Goal: Navigation & Orientation: Find specific page/section

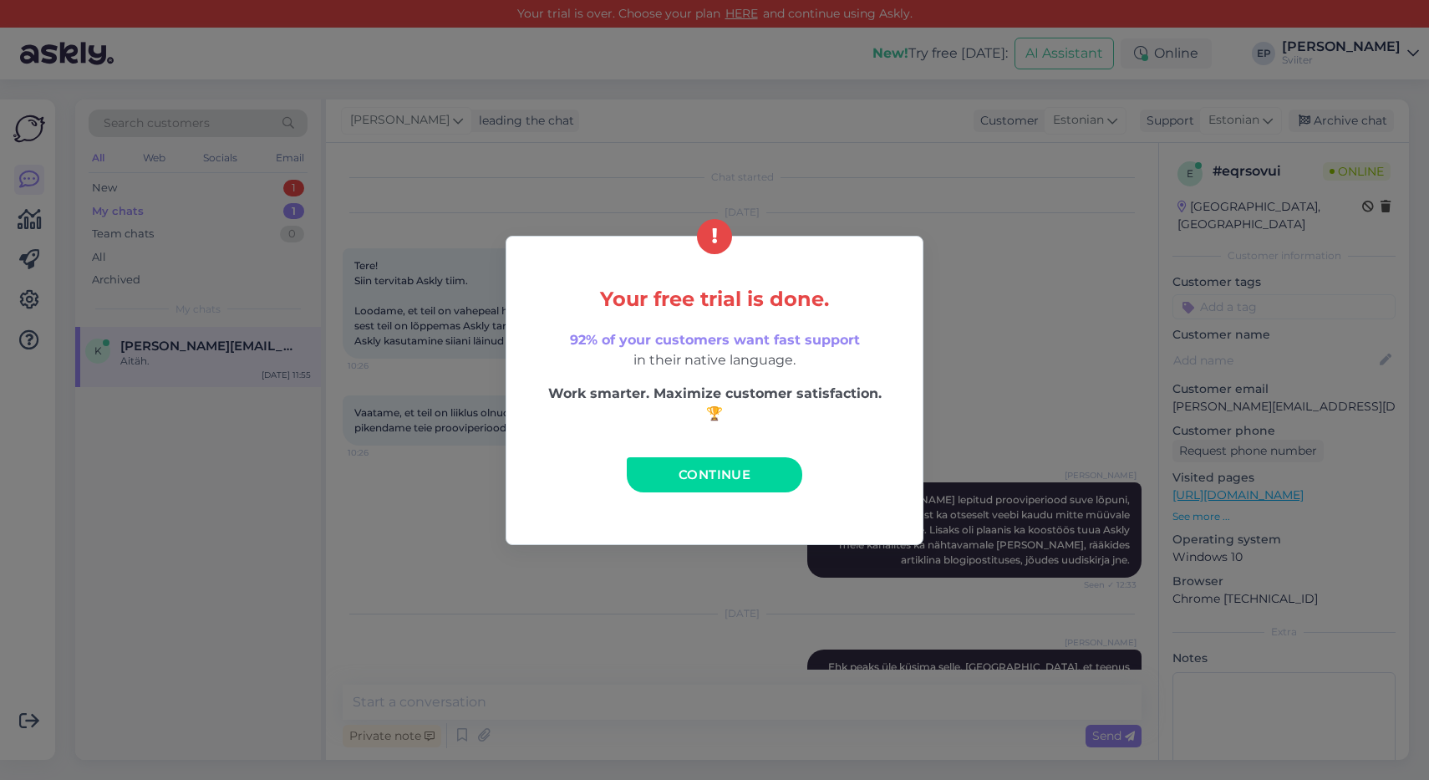
scroll to position [1646, 0]
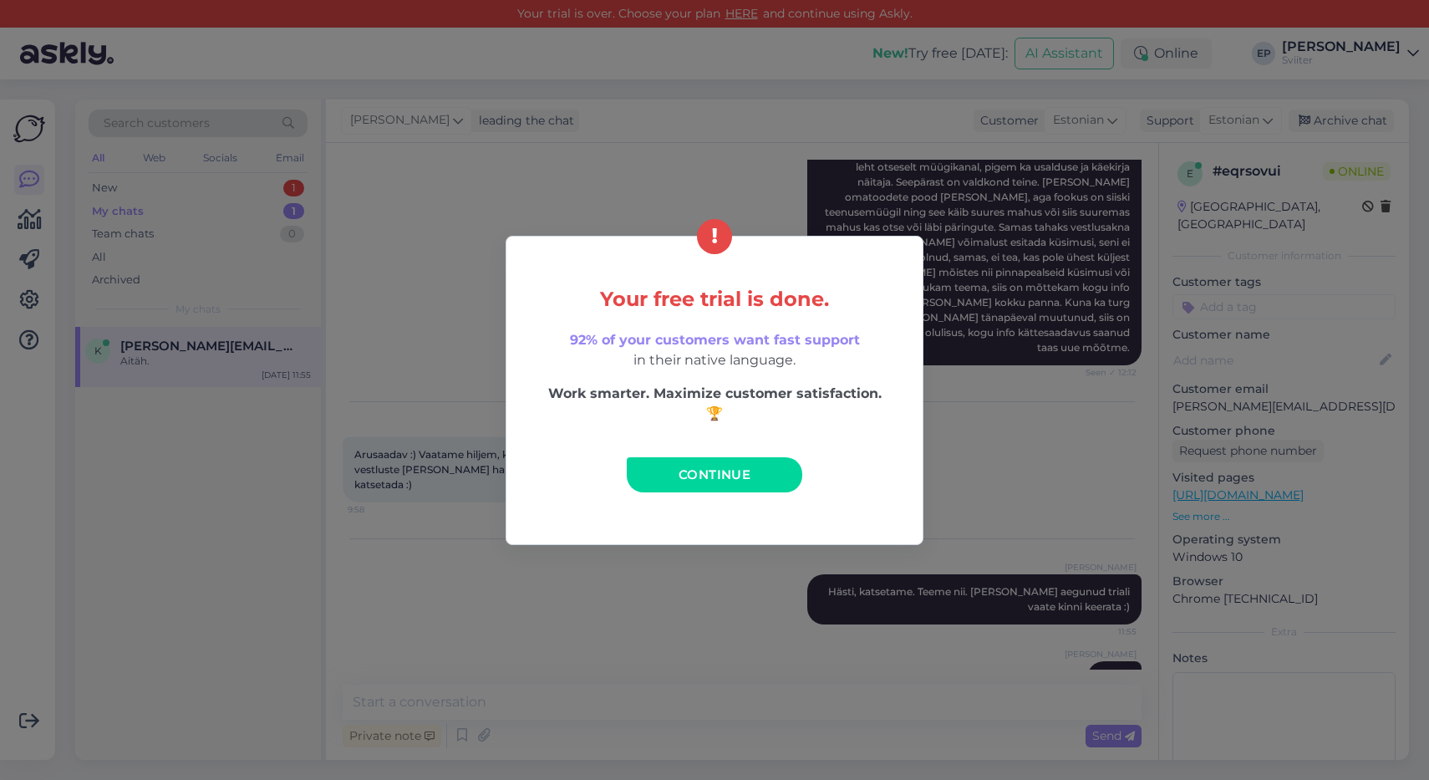
click at [722, 474] on span "Continue" at bounding box center [714, 474] width 72 height 16
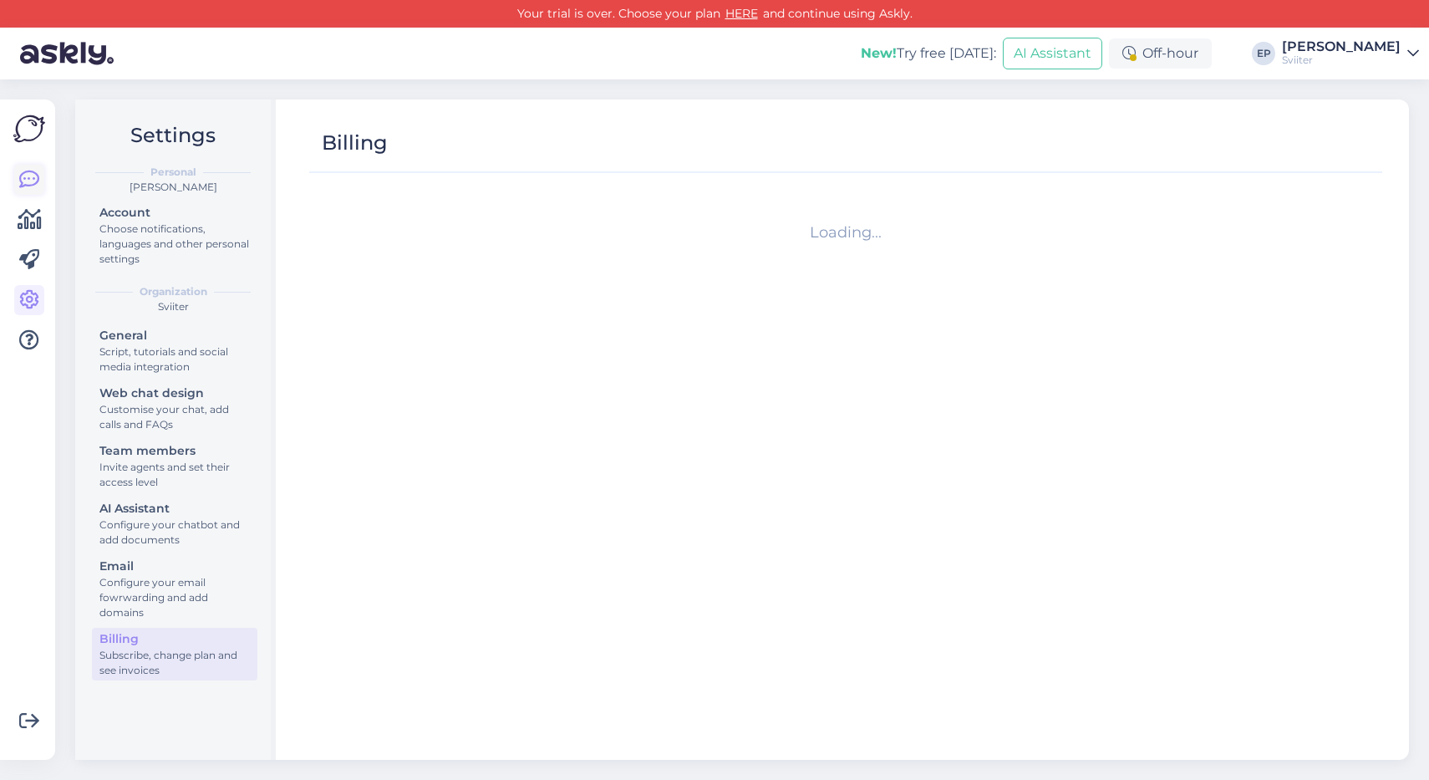
click at [29, 181] on icon at bounding box center [29, 180] width 20 height 20
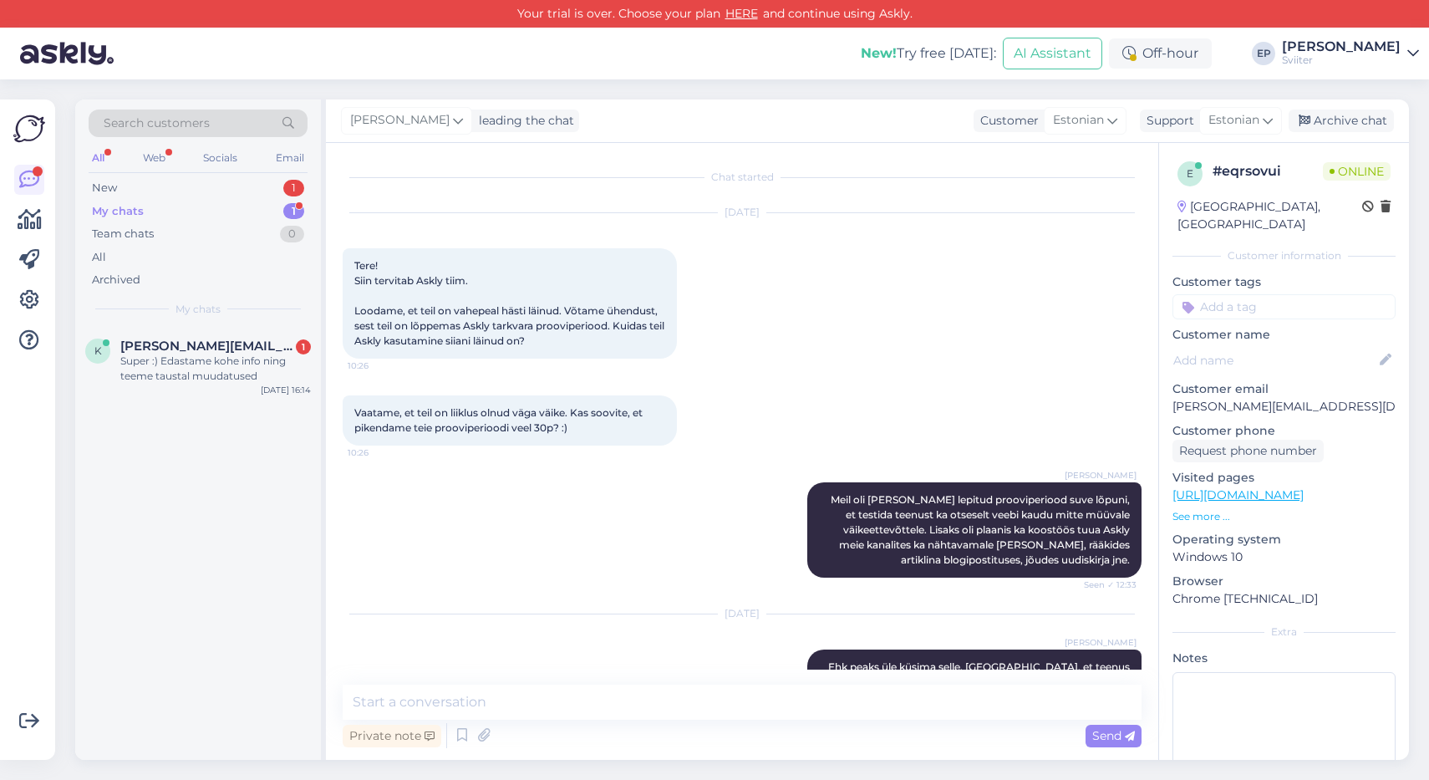
scroll to position [1646, 0]
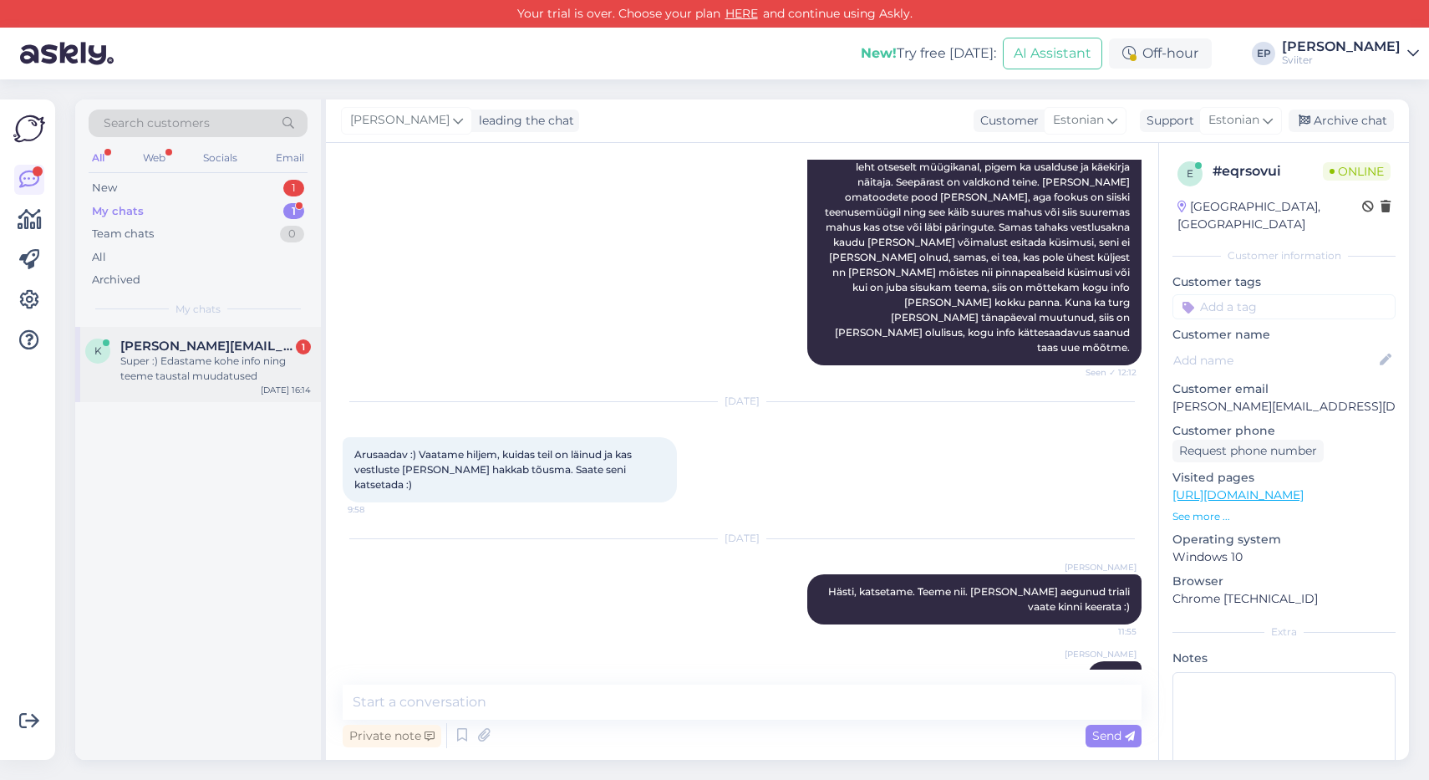
click at [200, 346] on span "[PERSON_NAME][EMAIL_ADDRESS][DOMAIN_NAME]" at bounding box center [207, 345] width 174 height 15
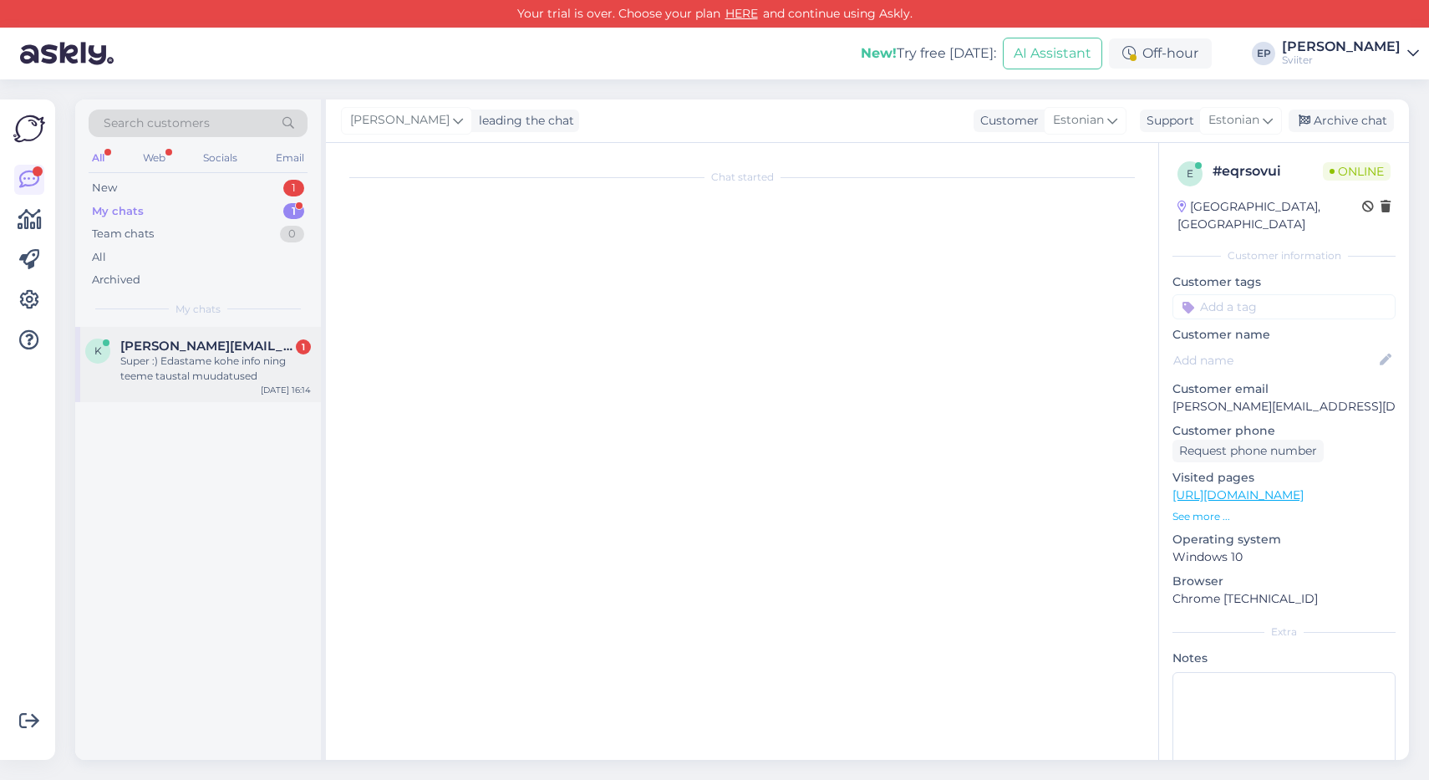
click at [204, 353] on div "Super :) Edastame kohe info ning teeme taustal muudatused" at bounding box center [215, 368] width 191 height 30
click at [211, 206] on div "My chats 1" at bounding box center [198, 211] width 219 height 23
click at [201, 226] on div "Team chats 0" at bounding box center [198, 233] width 219 height 23
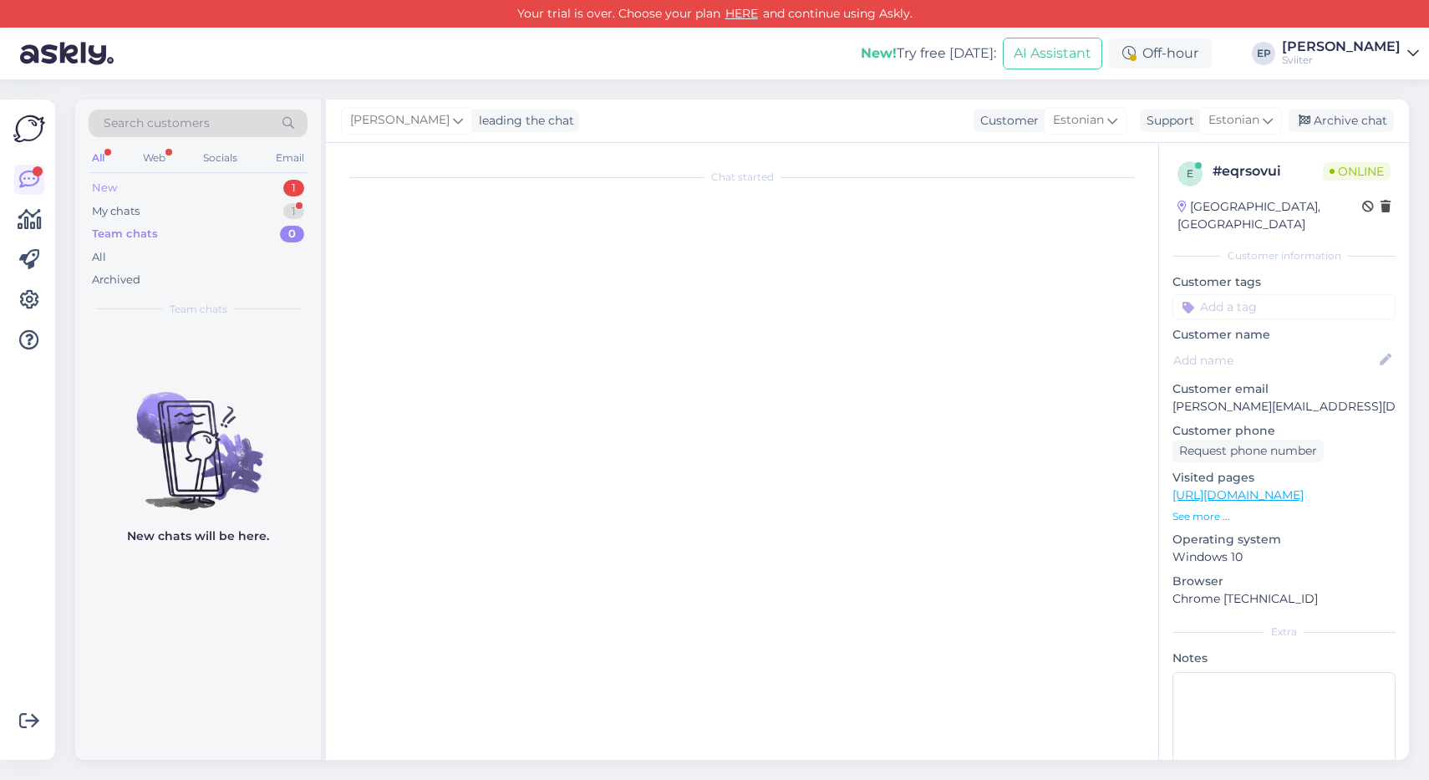
click at [205, 195] on div "New 1" at bounding box center [198, 187] width 219 height 23
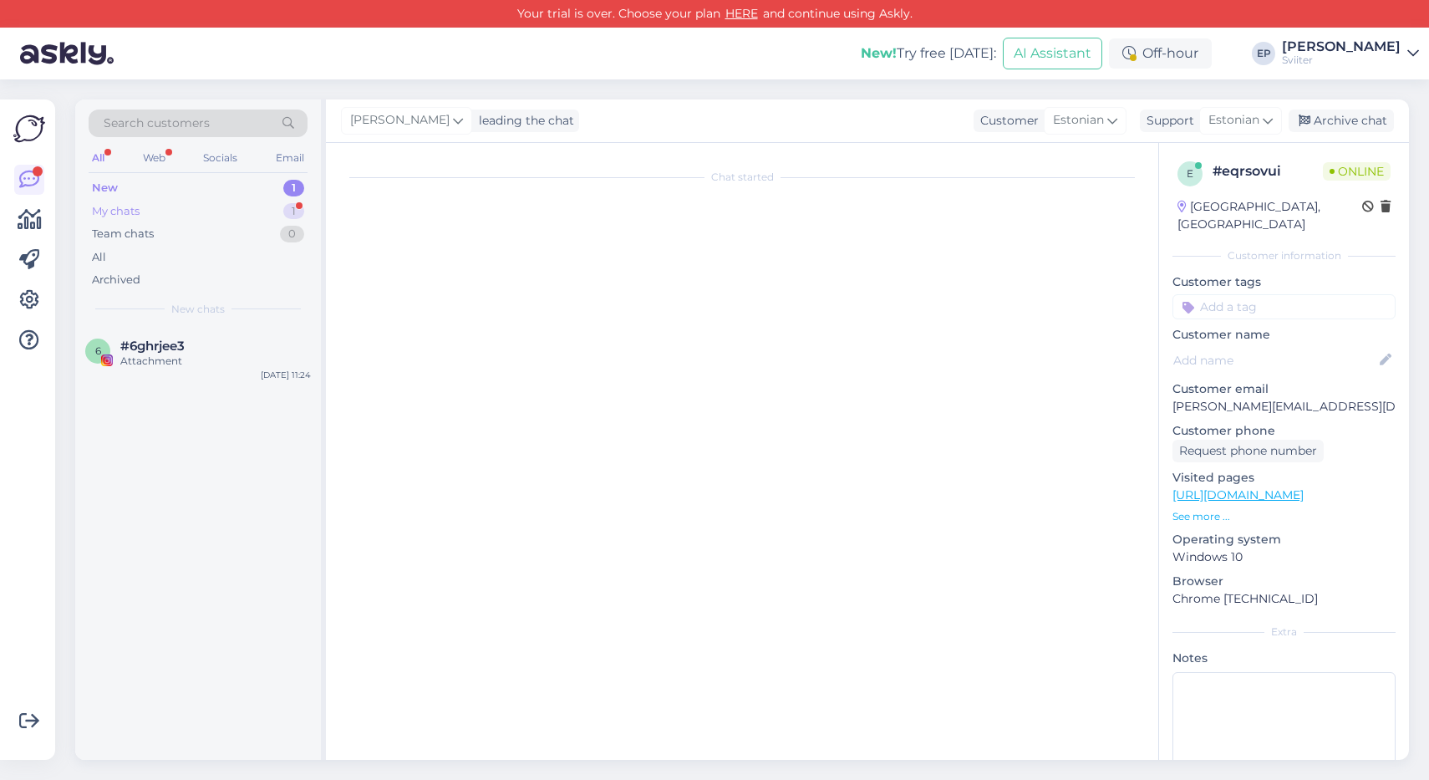
click at [200, 203] on div "My chats 1" at bounding box center [198, 211] width 219 height 23
click at [165, 348] on span "[PERSON_NAME][EMAIL_ADDRESS][DOMAIN_NAME]" at bounding box center [207, 345] width 174 height 15
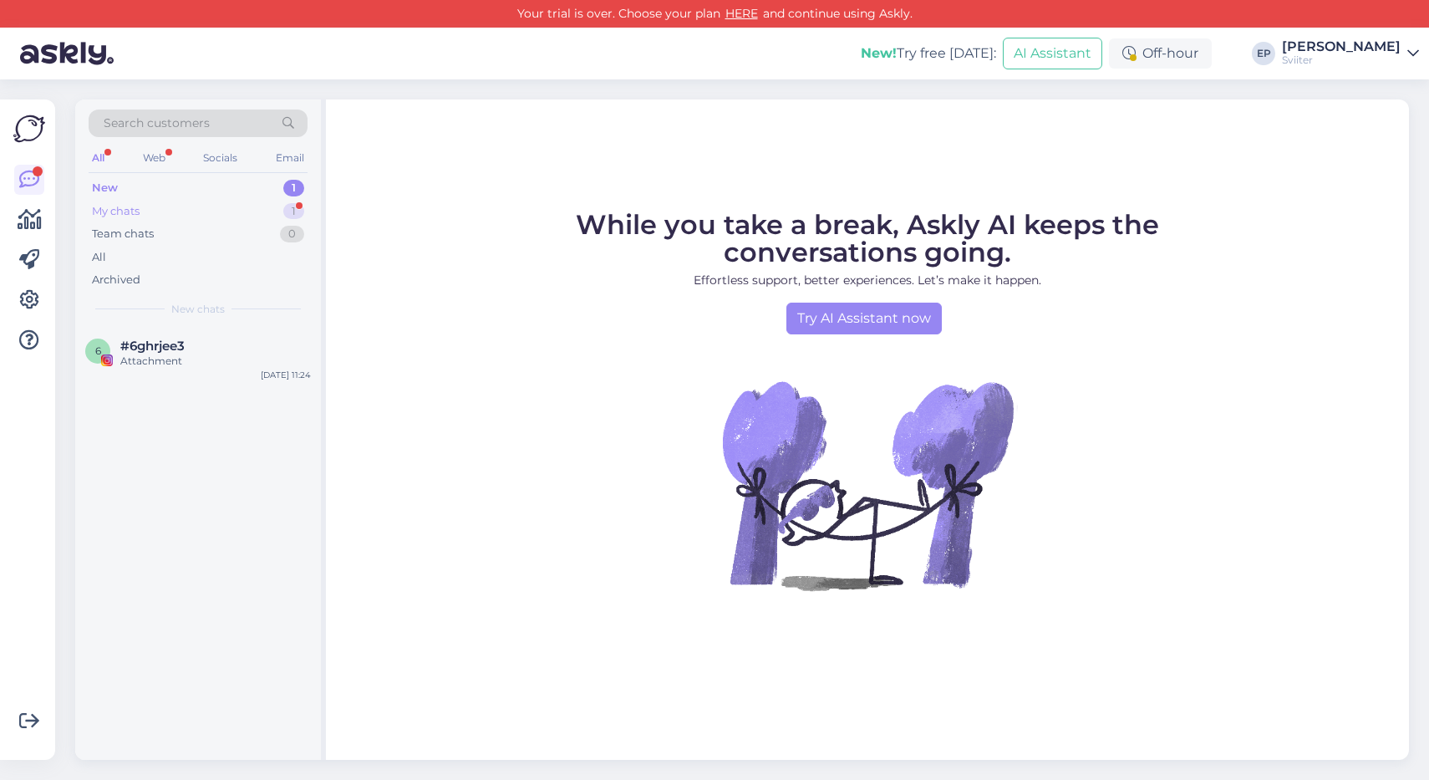
click at [148, 211] on div "My chats 1" at bounding box center [198, 211] width 219 height 23
click at [146, 227] on div "Team chats" at bounding box center [123, 234] width 62 height 17
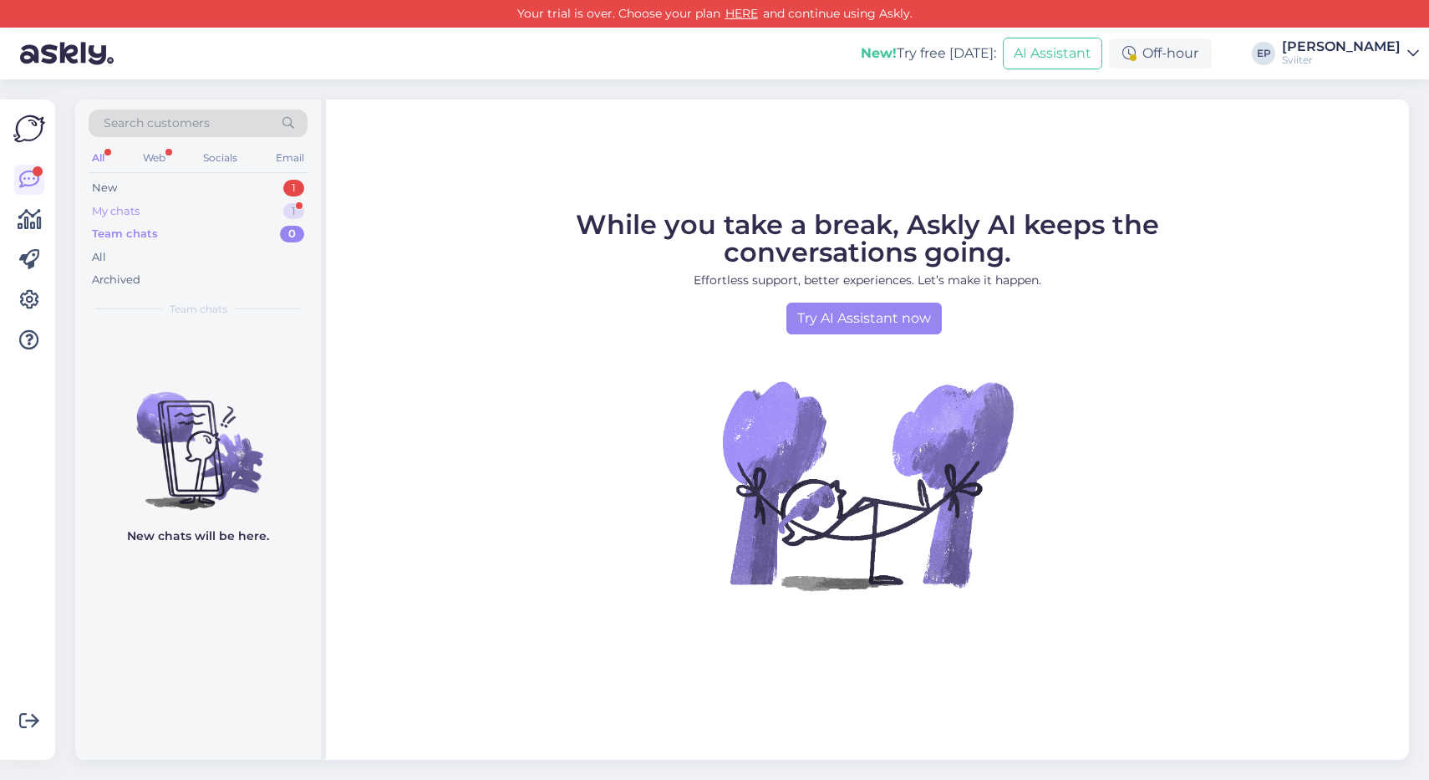
click at [161, 220] on div "My chats 1" at bounding box center [198, 211] width 219 height 23
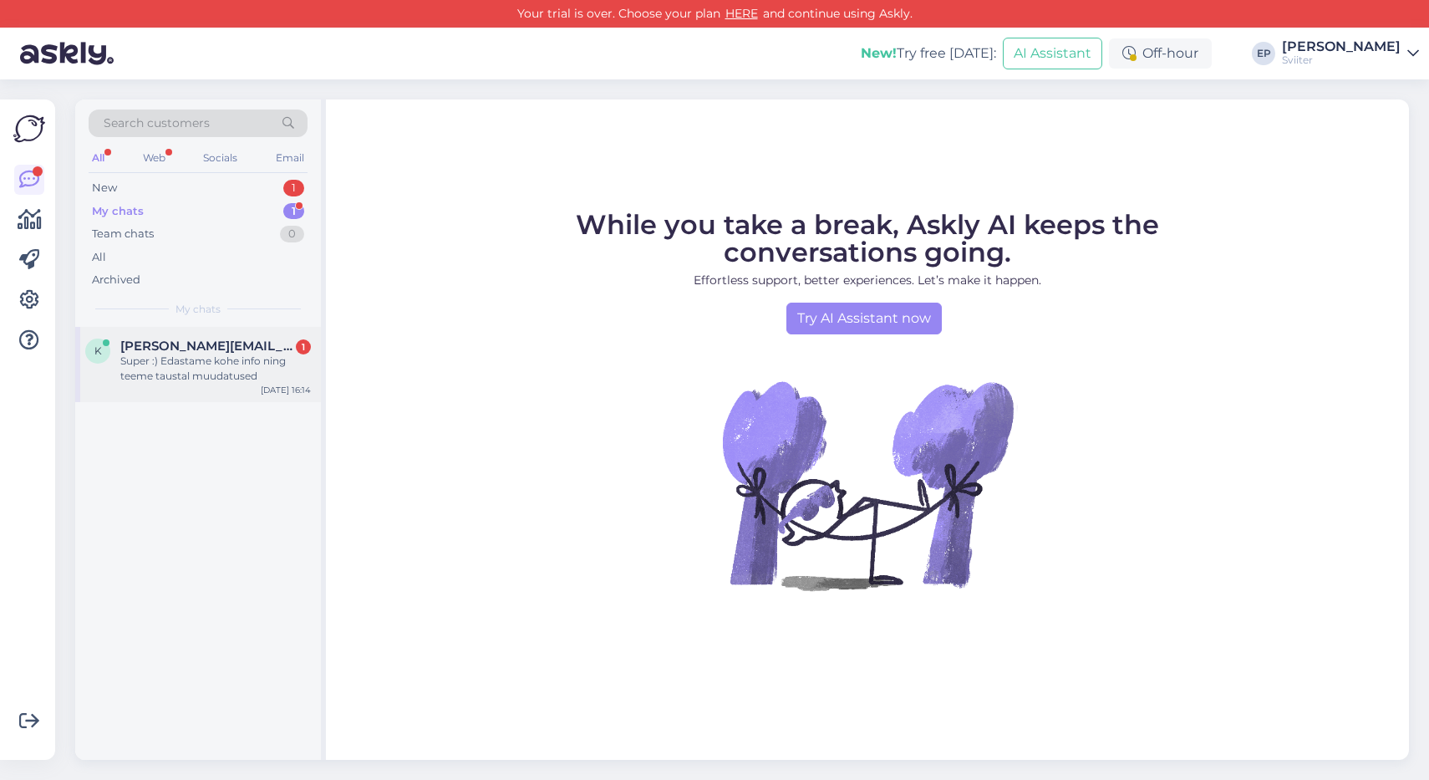
click at [162, 338] on span "[PERSON_NAME][EMAIL_ADDRESS][DOMAIN_NAME]" at bounding box center [207, 345] width 174 height 15
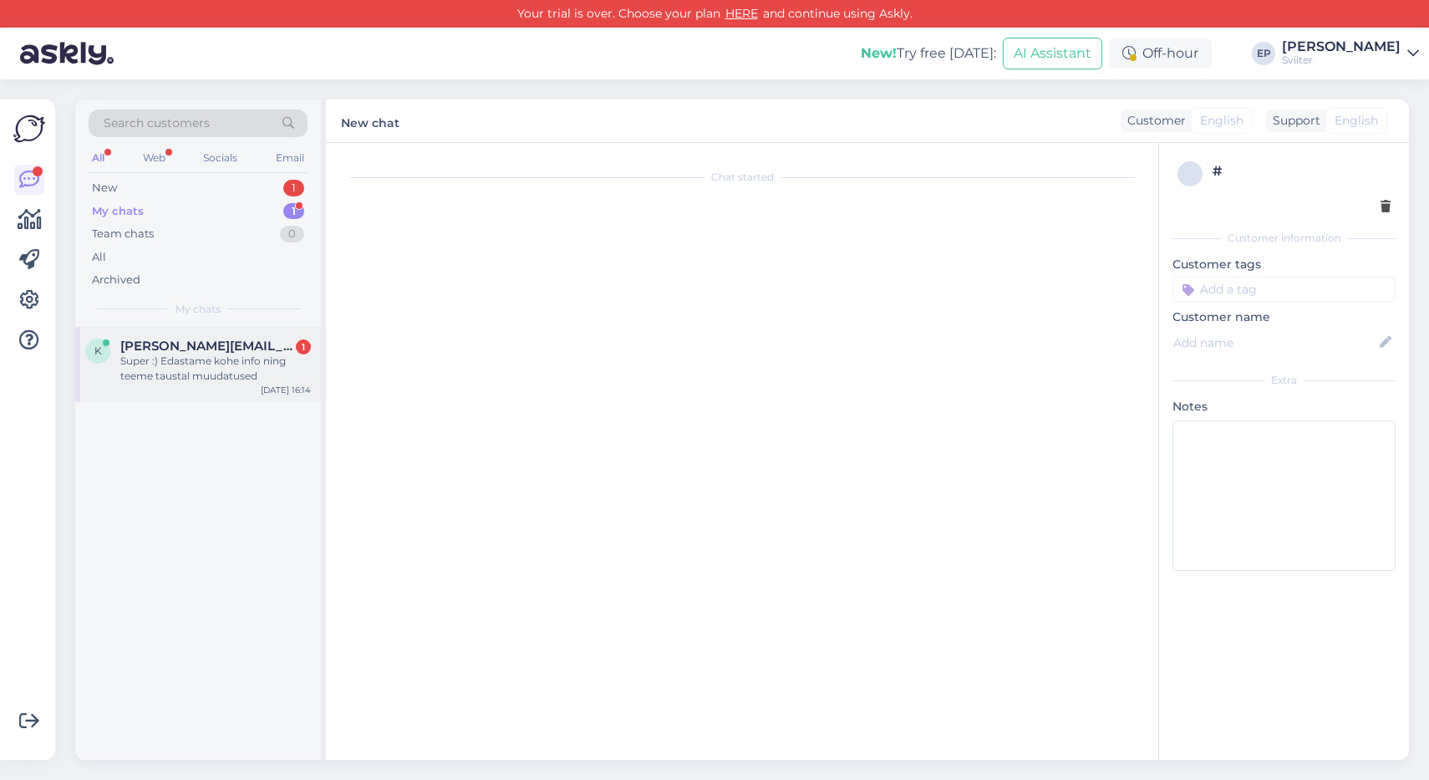
scroll to position [1718, 0]
